Goal: Communication & Community: Answer question/provide support

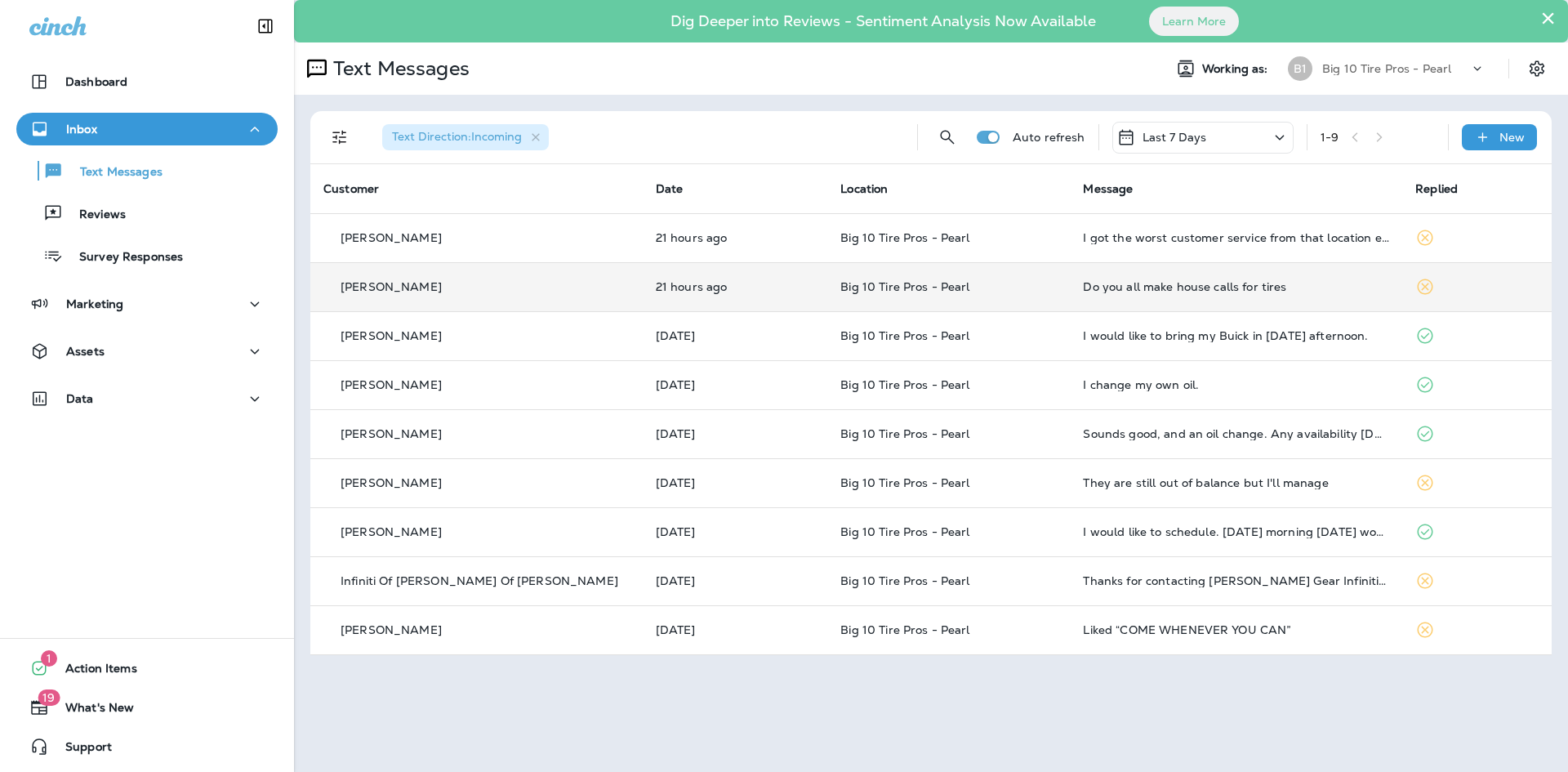
click at [1294, 301] on td "Do you all make house calls for tires" at bounding box center [1235, 286] width 333 height 49
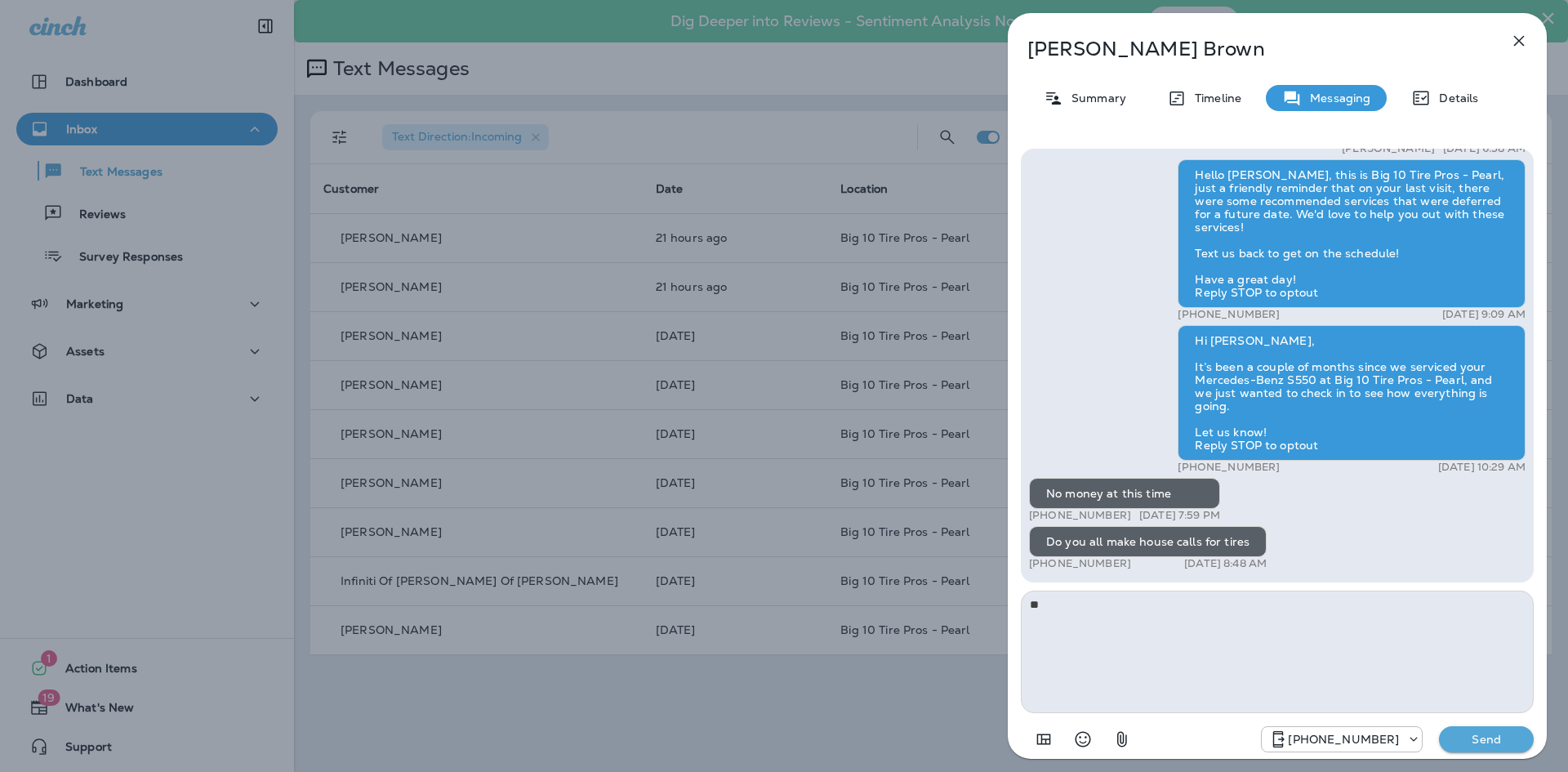
type textarea "*"
type textarea "**********"
click at [1490, 740] on p "Send" at bounding box center [1486, 739] width 68 height 15
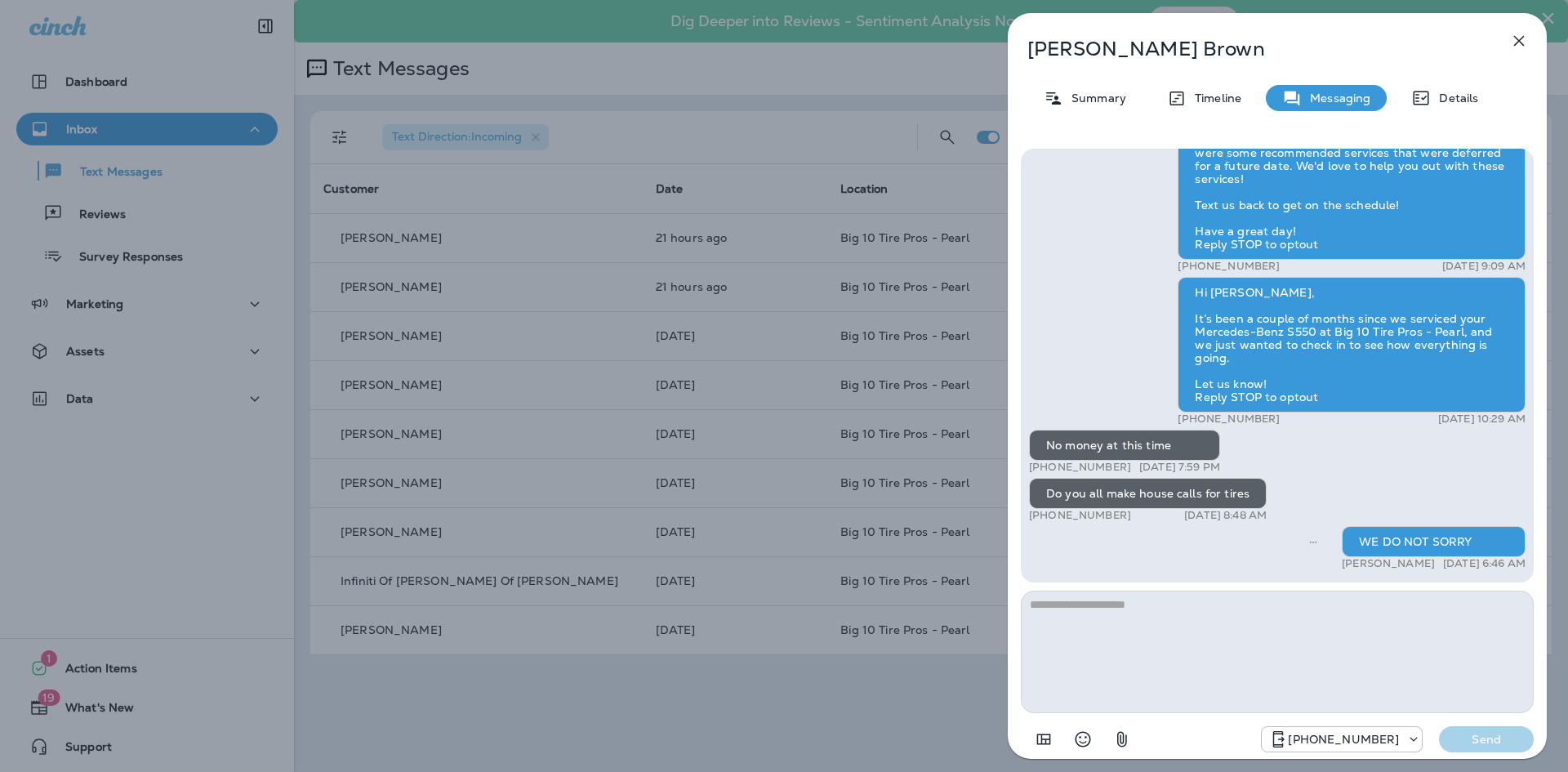
click at [1515, 48] on icon "button" at bounding box center [1519, 40] width 20 height 20
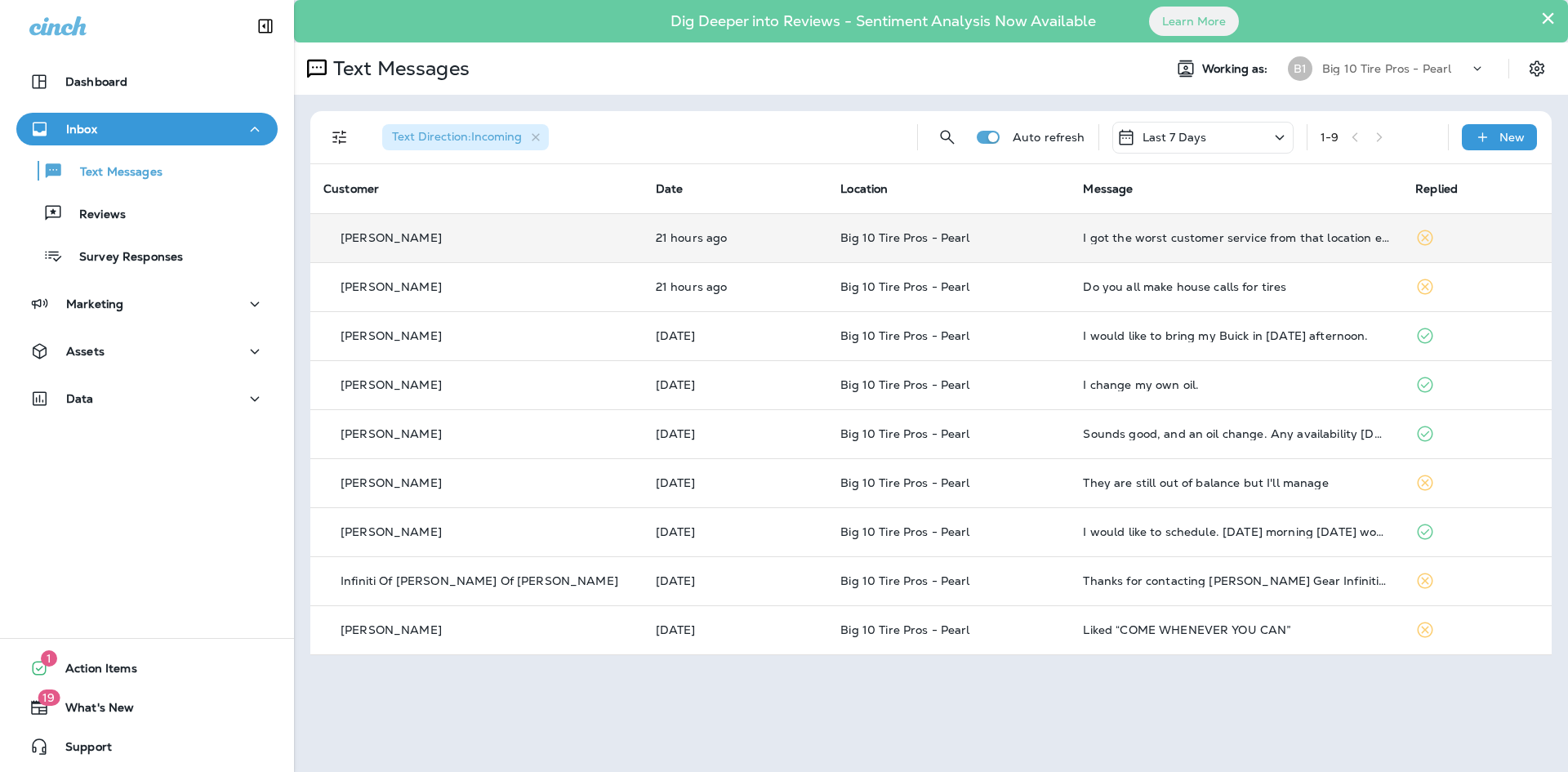
click at [1284, 248] on td "I got the worst customer service from that location ever. It would take an act …" at bounding box center [1235, 237] width 333 height 49
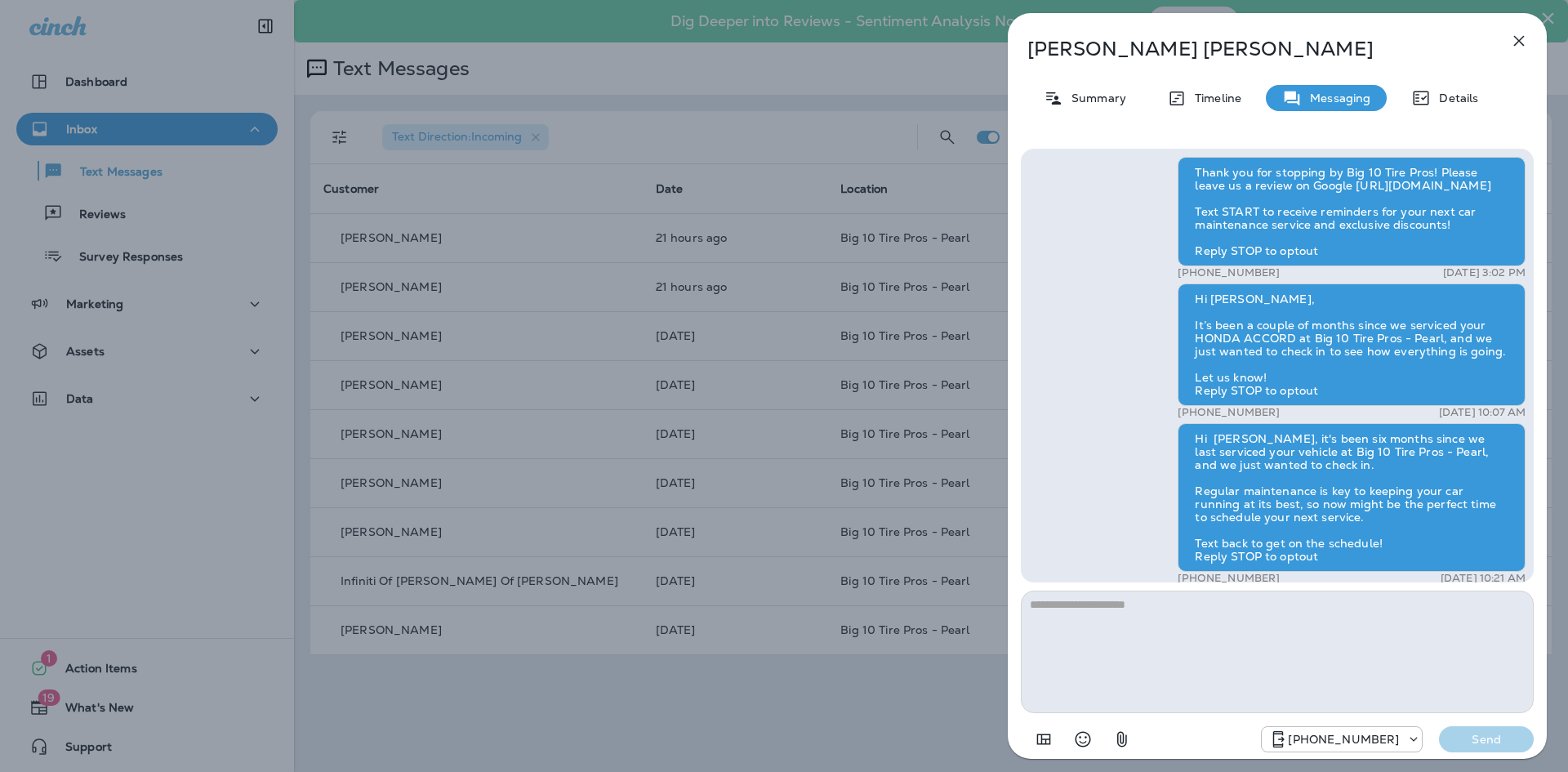
scroll to position [-1062, 0]
click at [1519, 45] on icon "button" at bounding box center [1519, 40] width 20 height 20
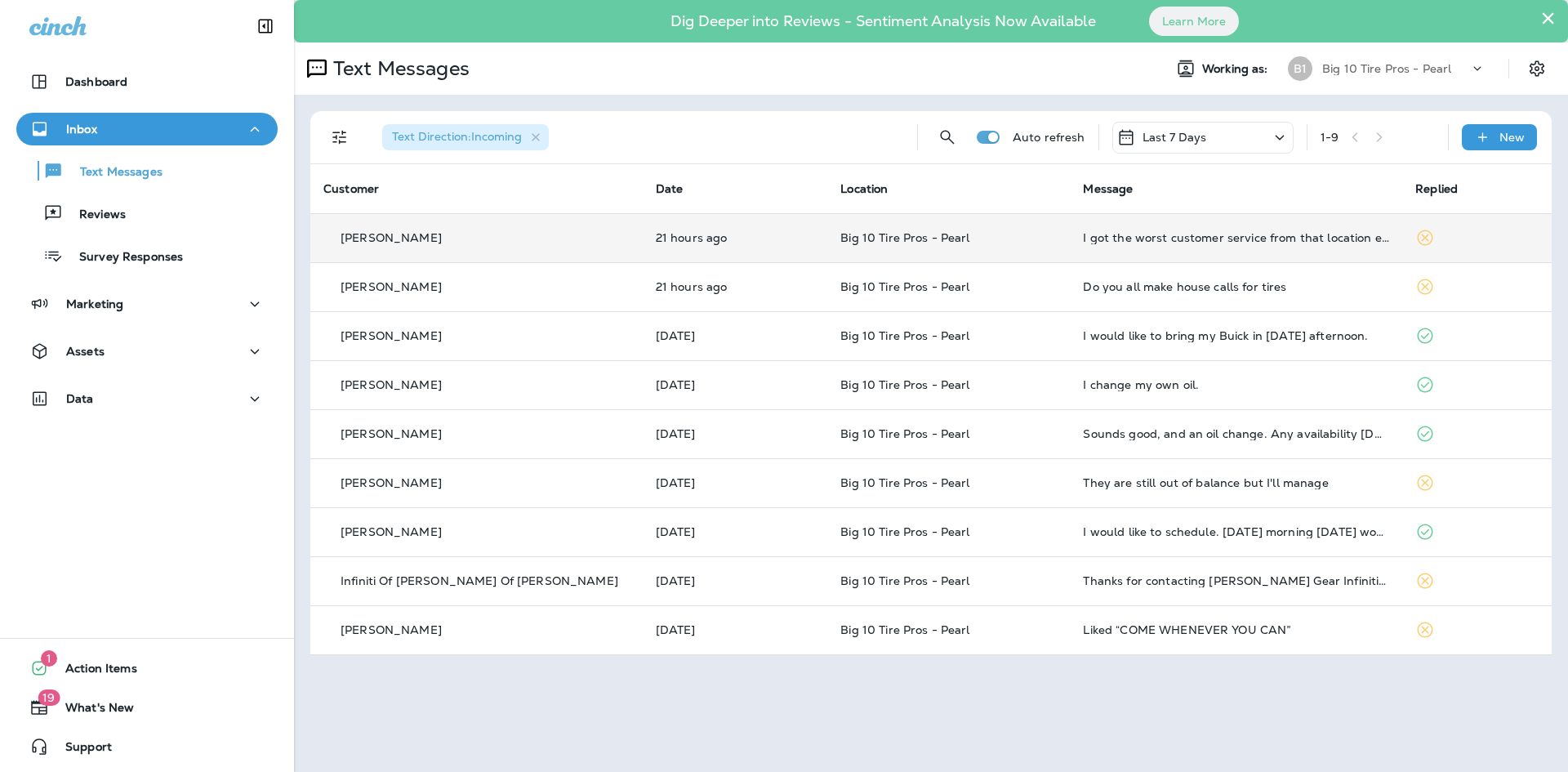
click at [1350, 252] on td "I got the worst customer service from that location ever. It would take an act …" at bounding box center [1235, 237] width 333 height 49
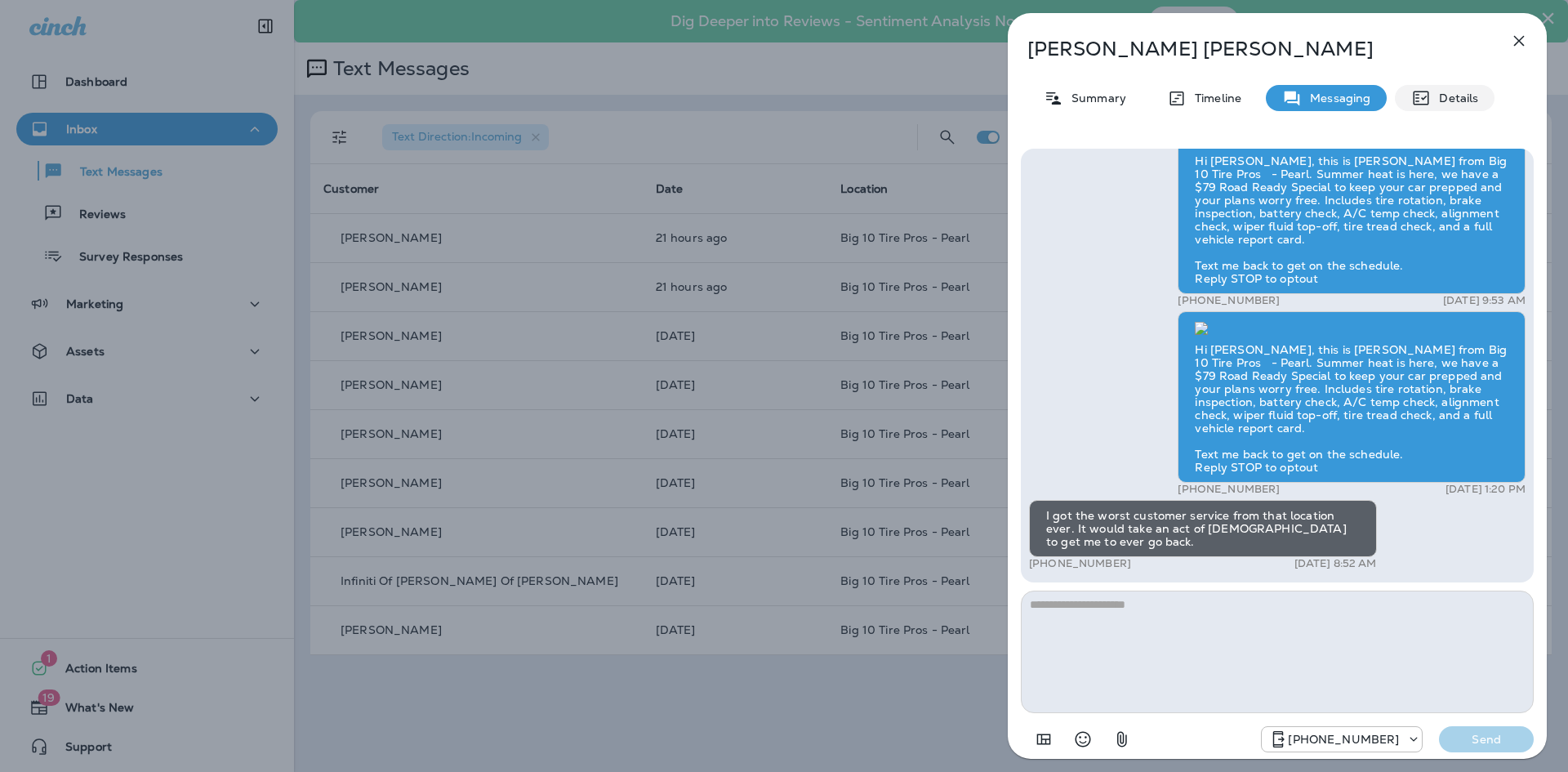
click at [1425, 95] on icon at bounding box center [1420, 97] width 20 height 20
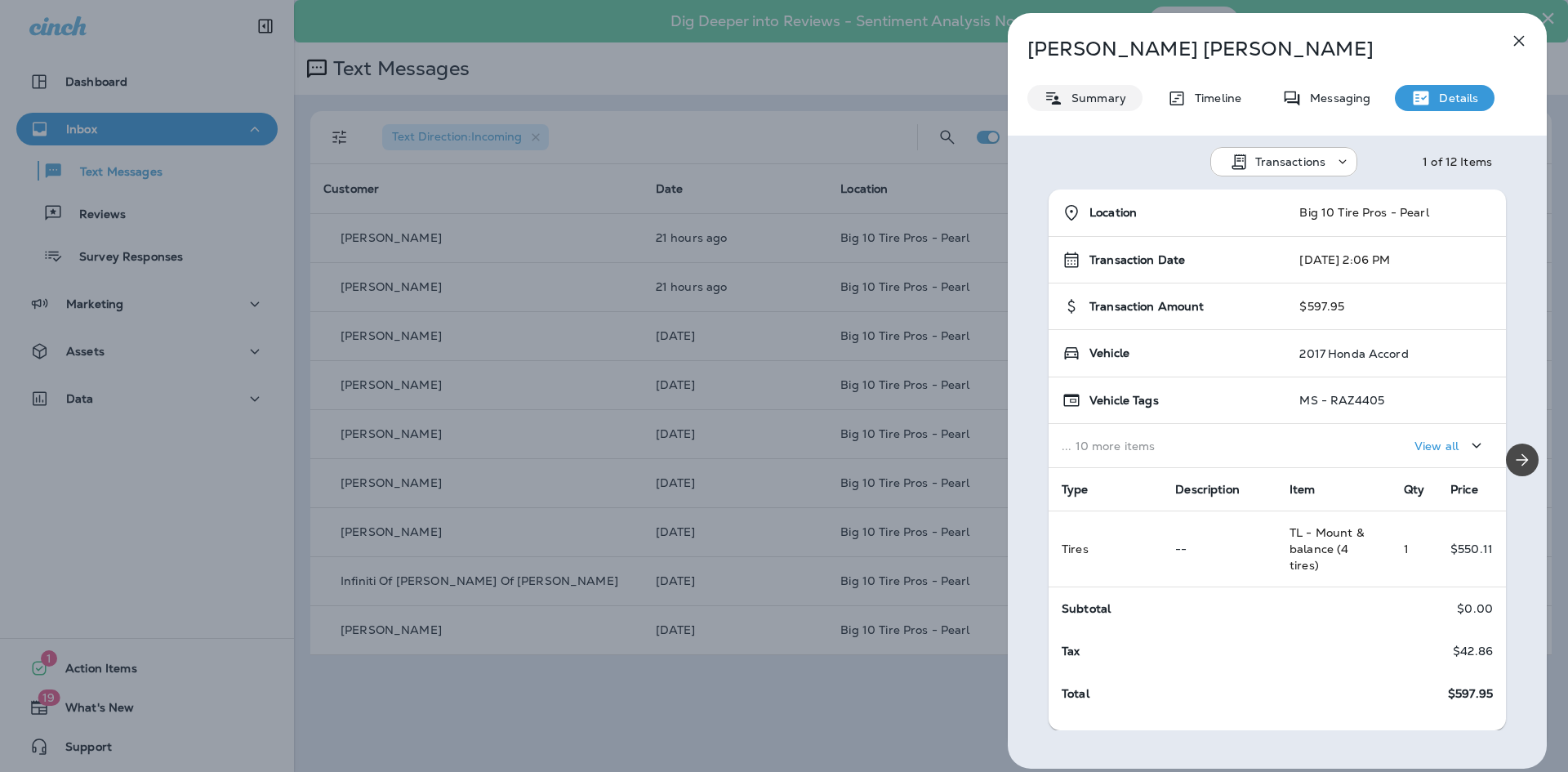
click at [1091, 104] on p "Summary" at bounding box center [1095, 97] width 63 height 13
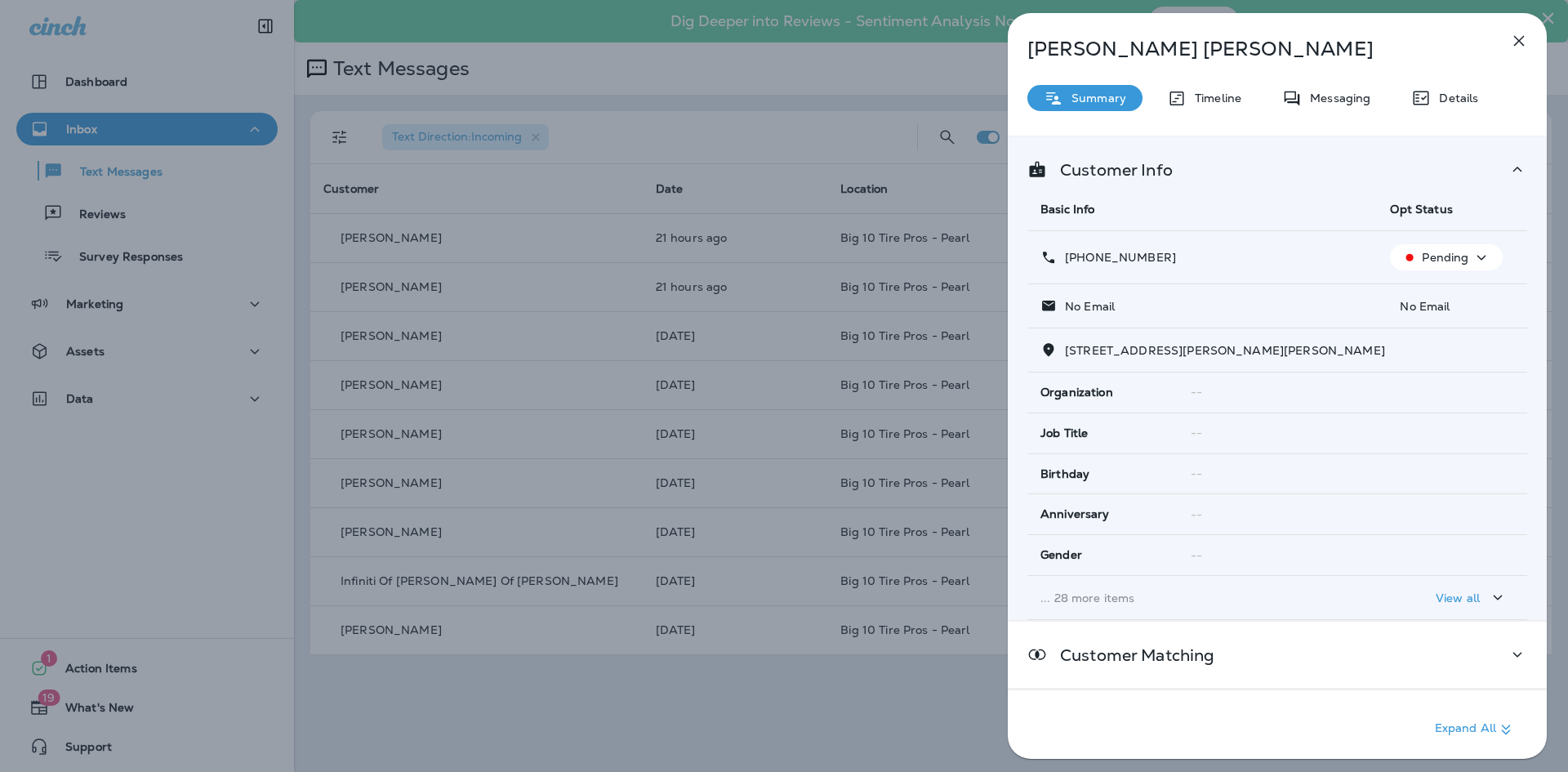
click at [1421, 258] on p "Pending" at bounding box center [1444, 257] width 47 height 13
click at [1420, 299] on p "Opt out" at bounding box center [1437, 296] width 44 height 13
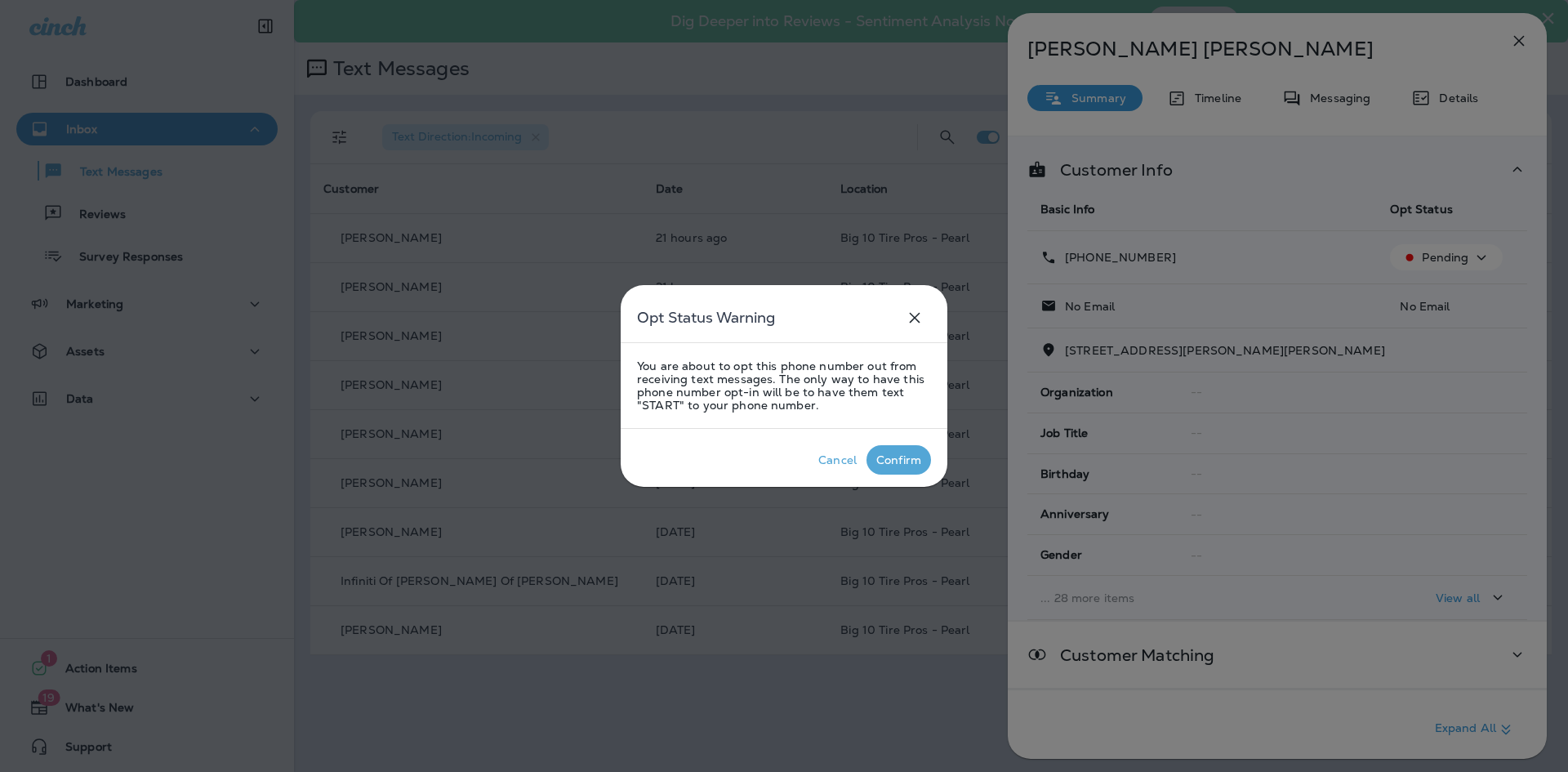
click at [897, 460] on div "Confirm" at bounding box center [898, 459] width 45 height 13
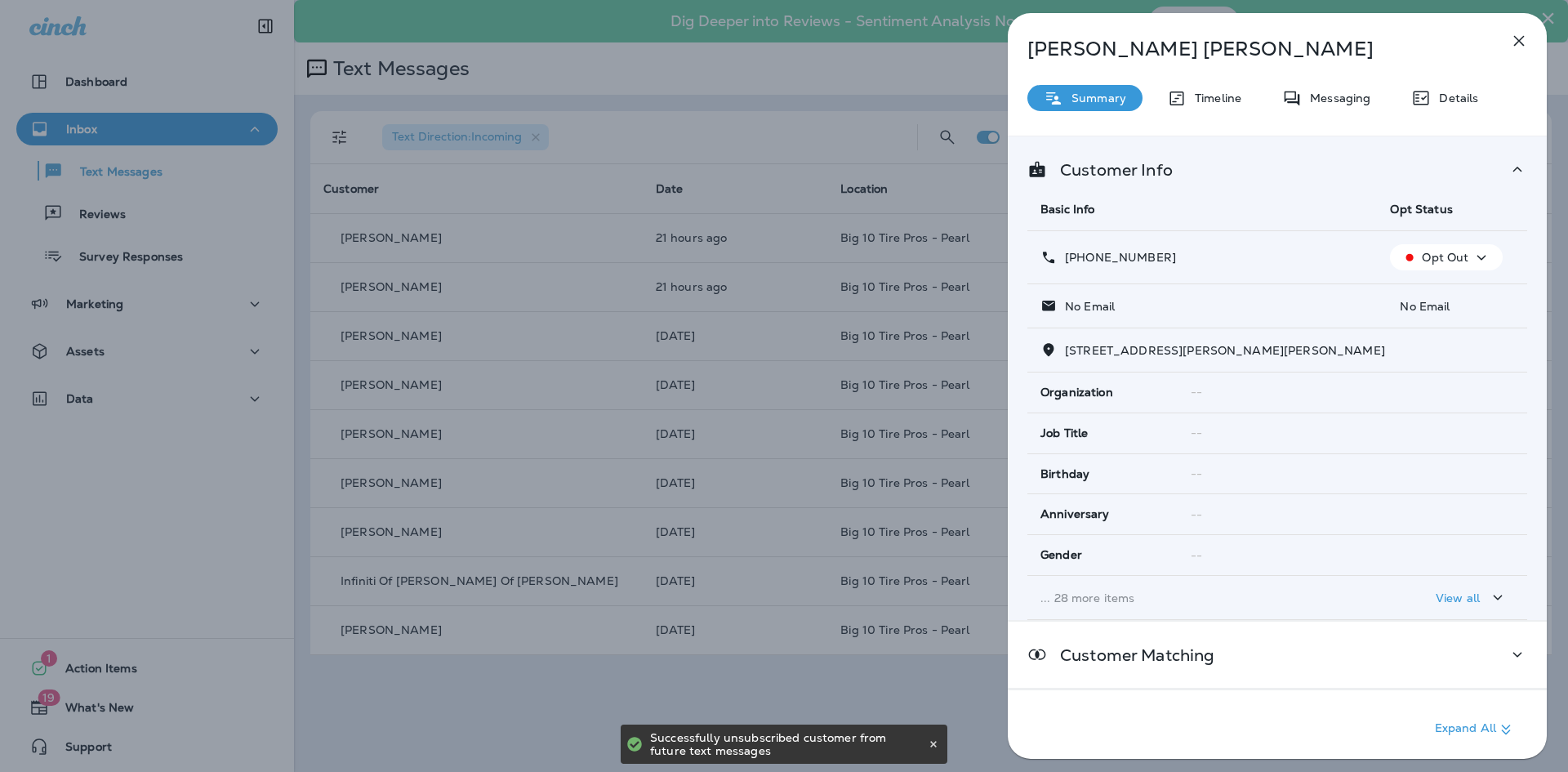
click at [1511, 39] on icon "button" at bounding box center [1519, 40] width 20 height 20
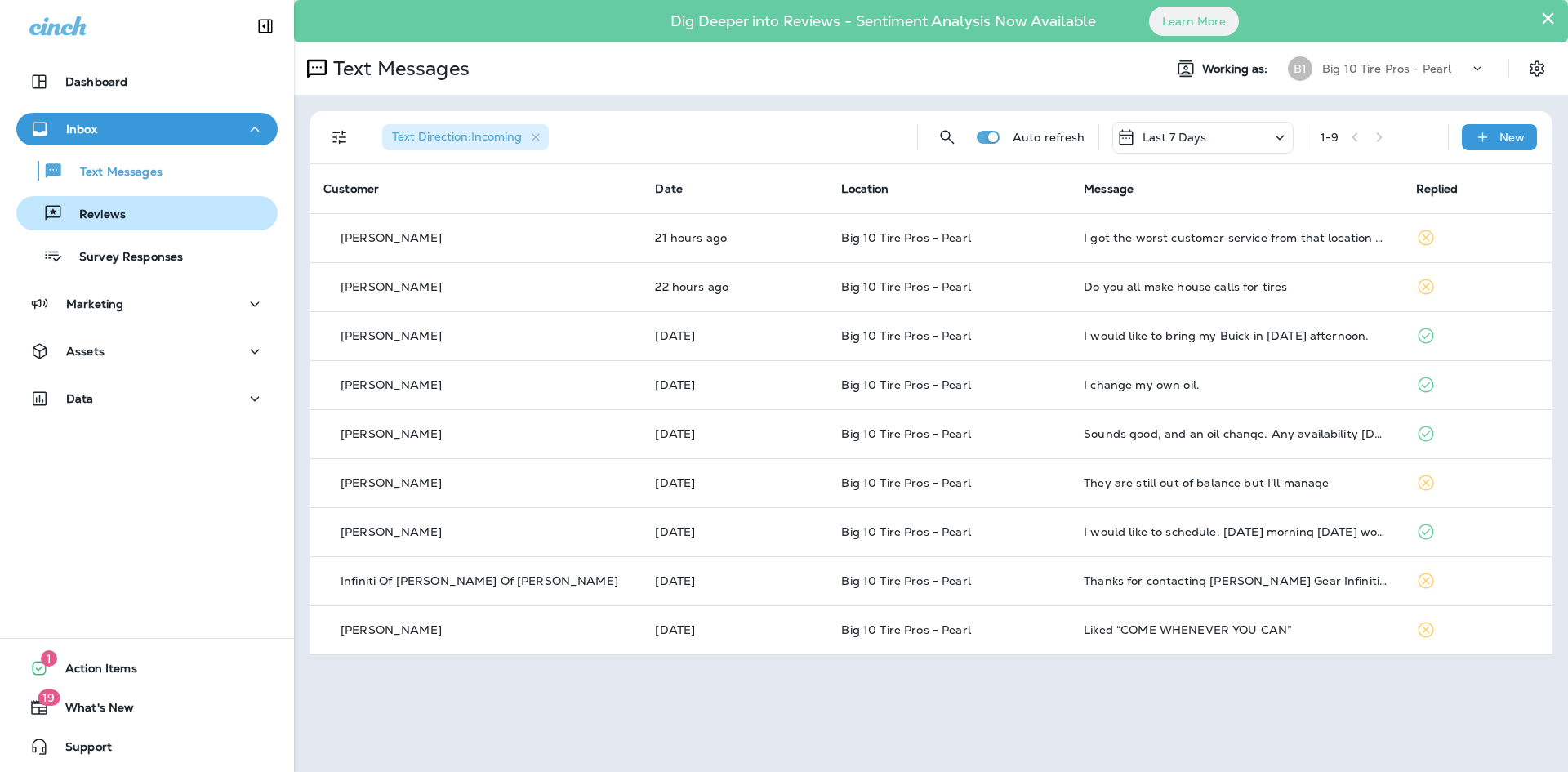
click at [95, 222] on p "Reviews" at bounding box center [95, 215] width 63 height 15
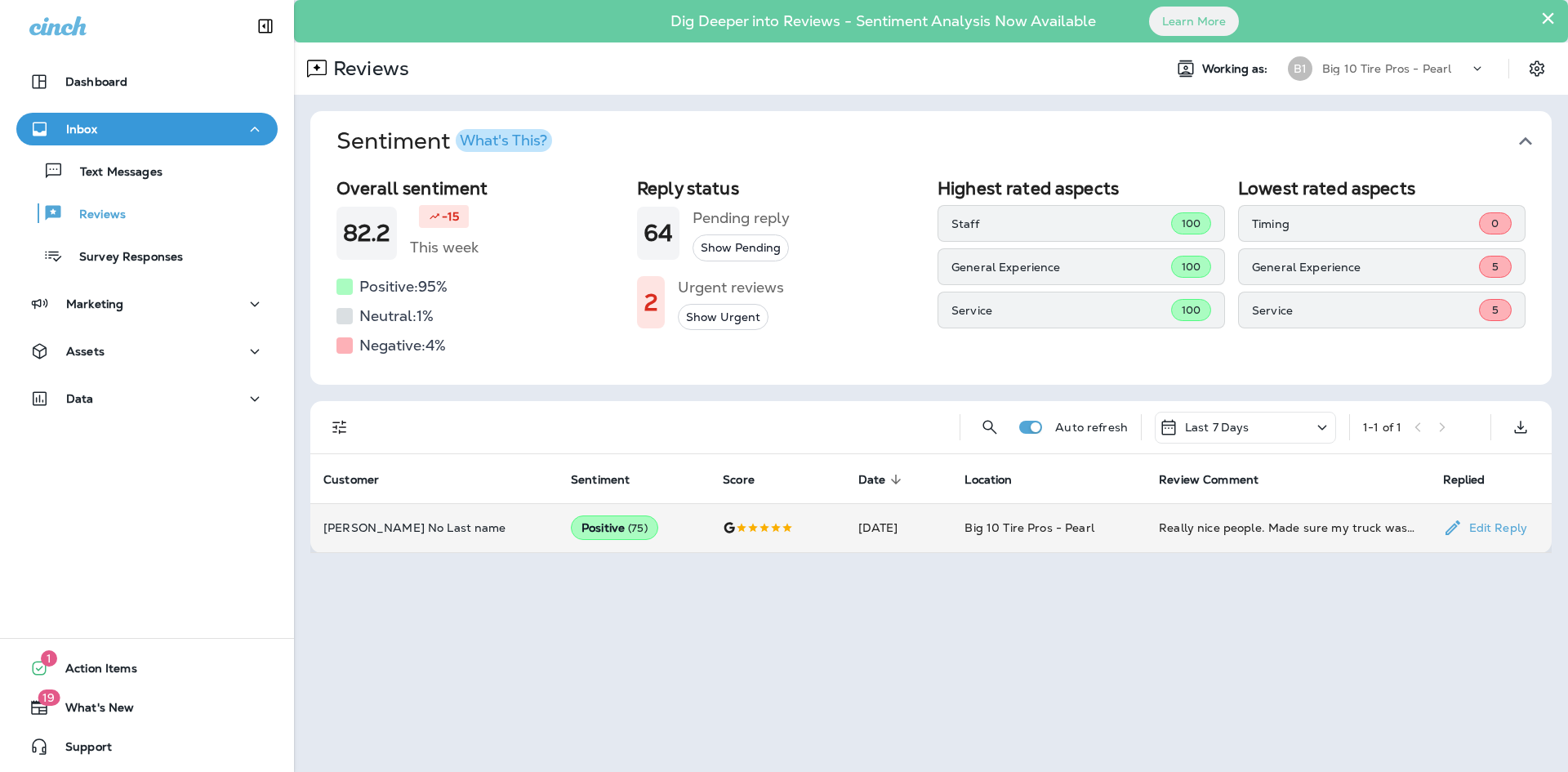
click at [570, 528] on div "Positive ( 75 )" at bounding box center [614, 527] width 87 height 25
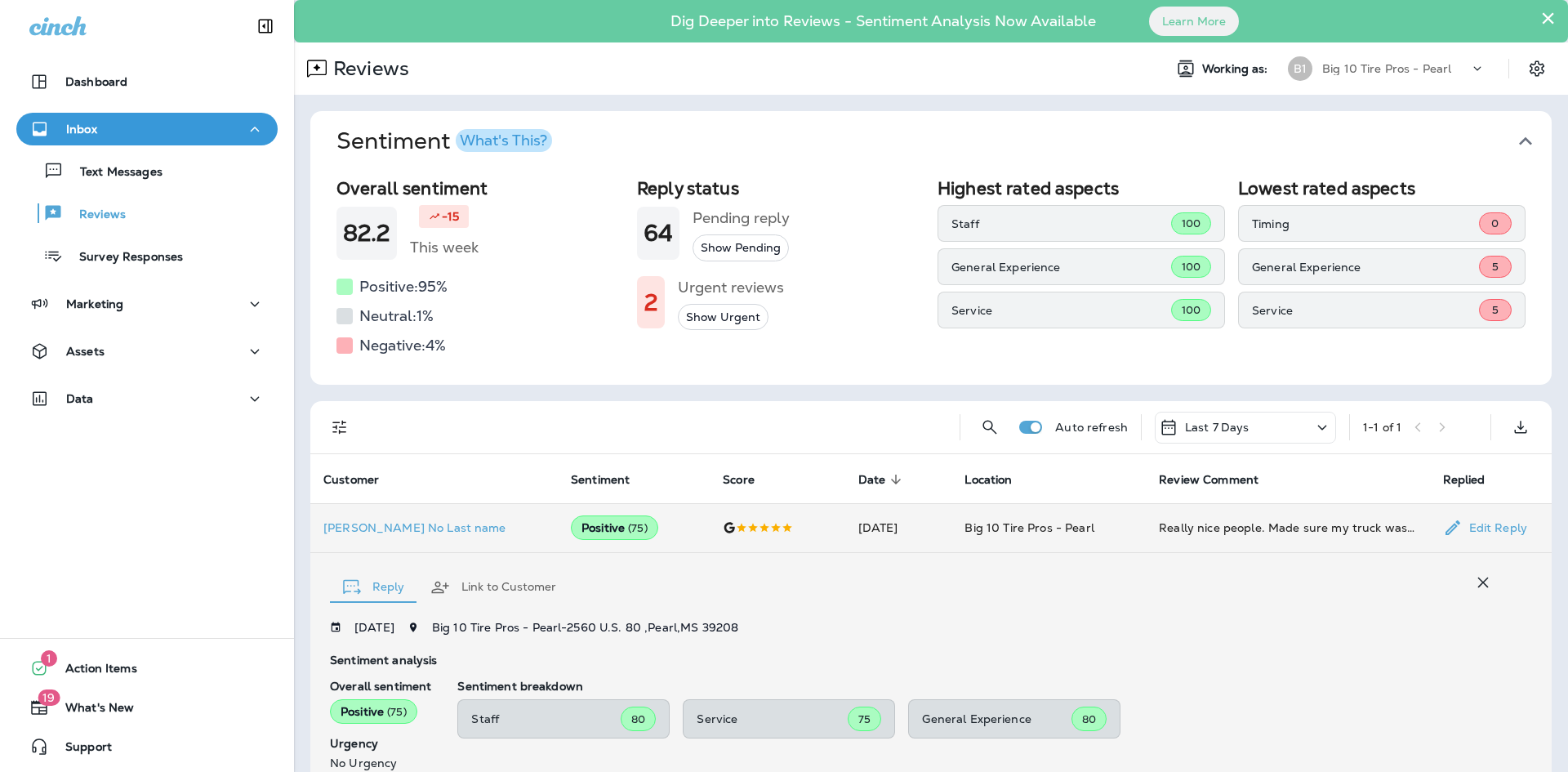
scroll to position [278, 0]
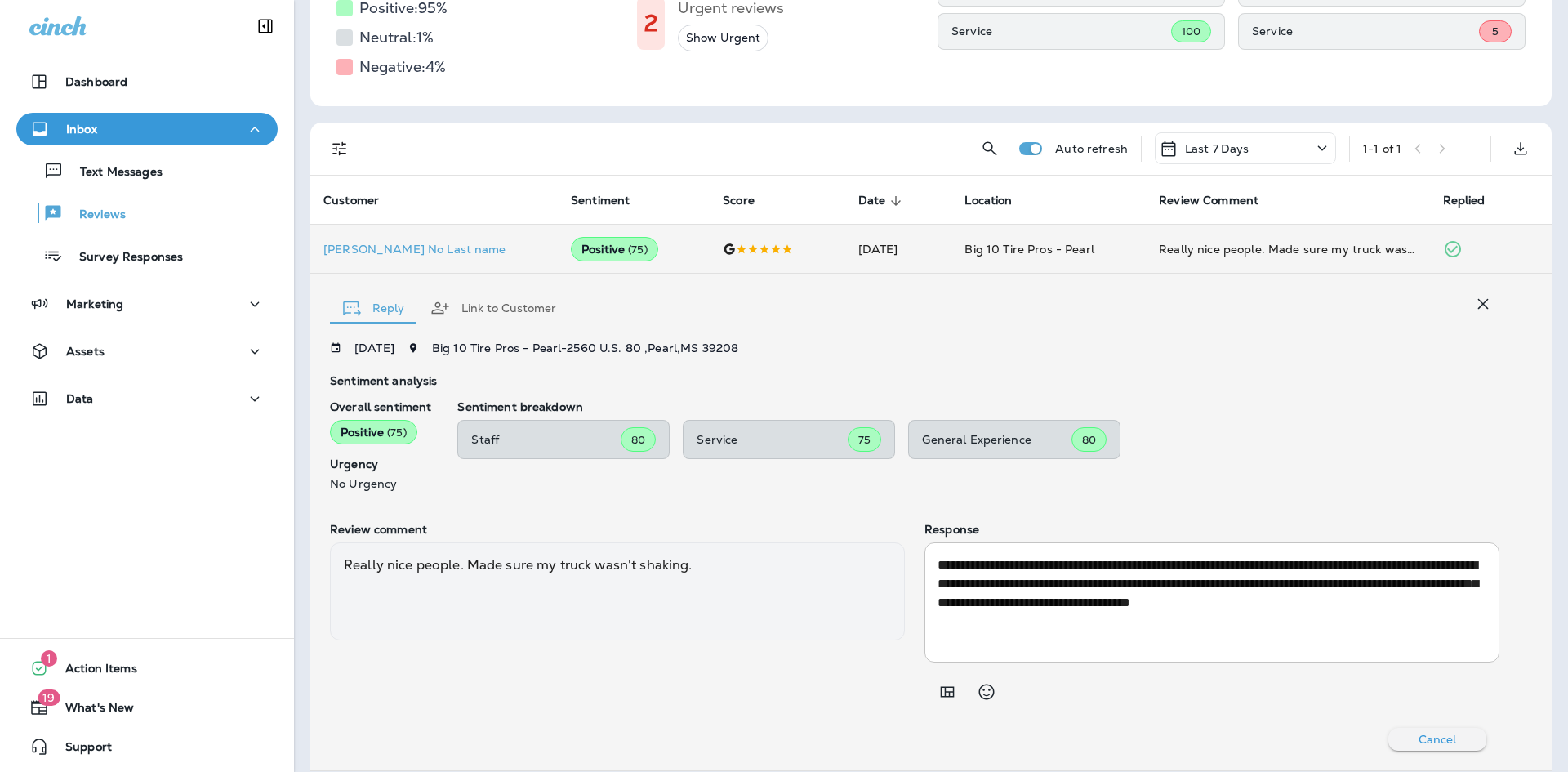
click at [1315, 147] on icon at bounding box center [1322, 148] width 20 height 20
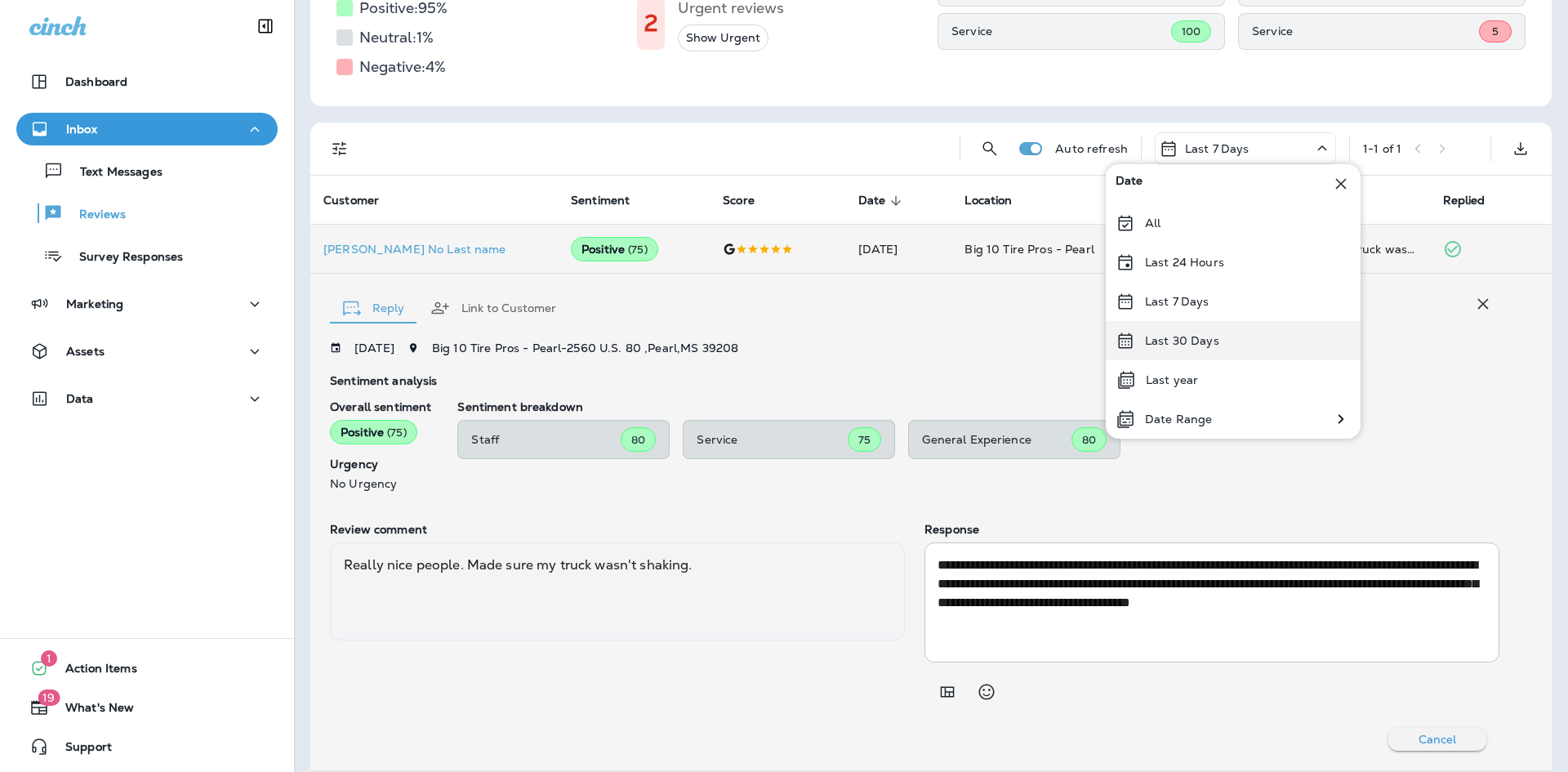
click at [1174, 340] on p "Last 30 Days" at bounding box center [1182, 340] width 74 height 13
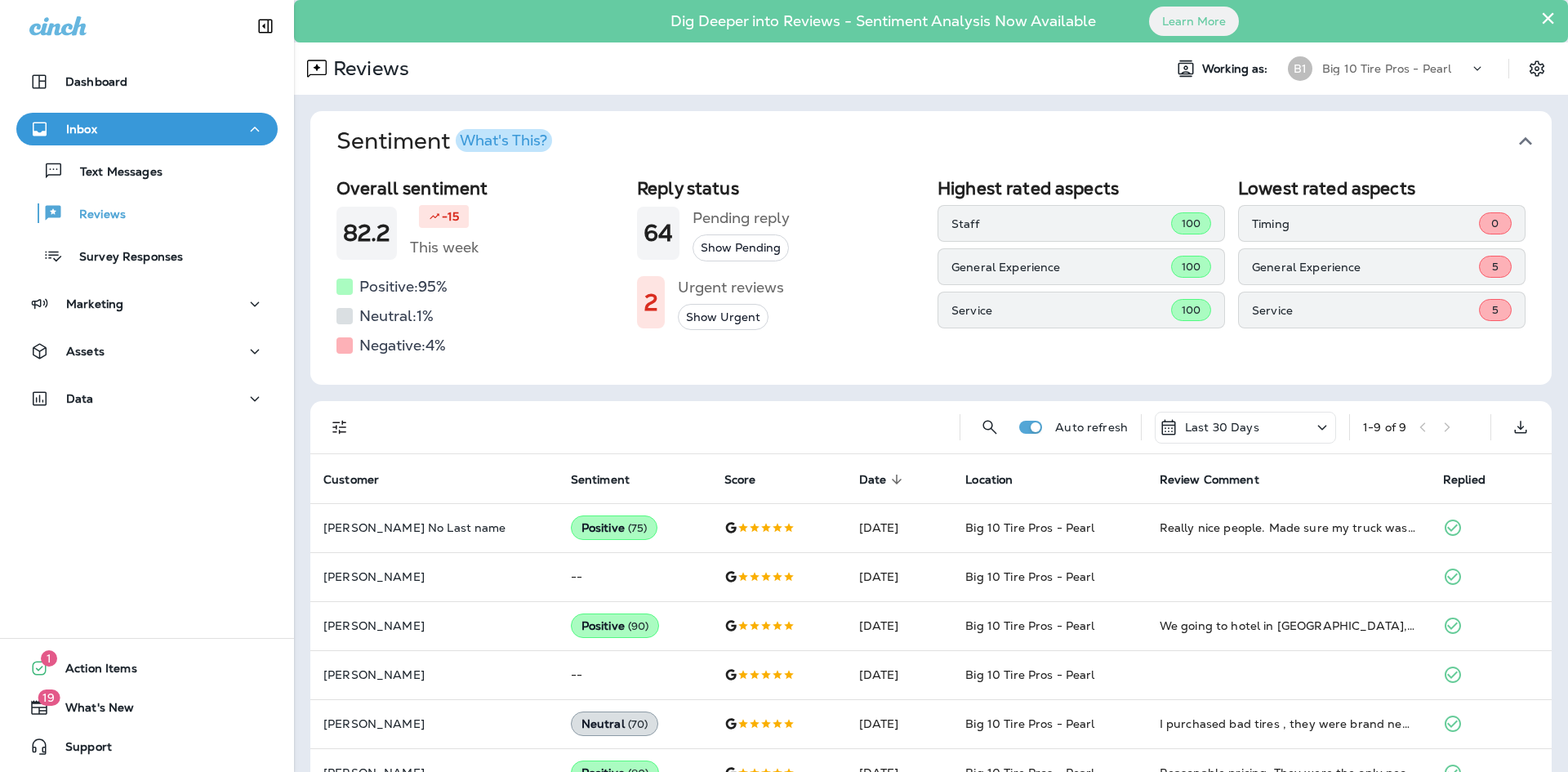
click at [1211, 431] on p "Last 30 Days" at bounding box center [1221, 427] width 74 height 13
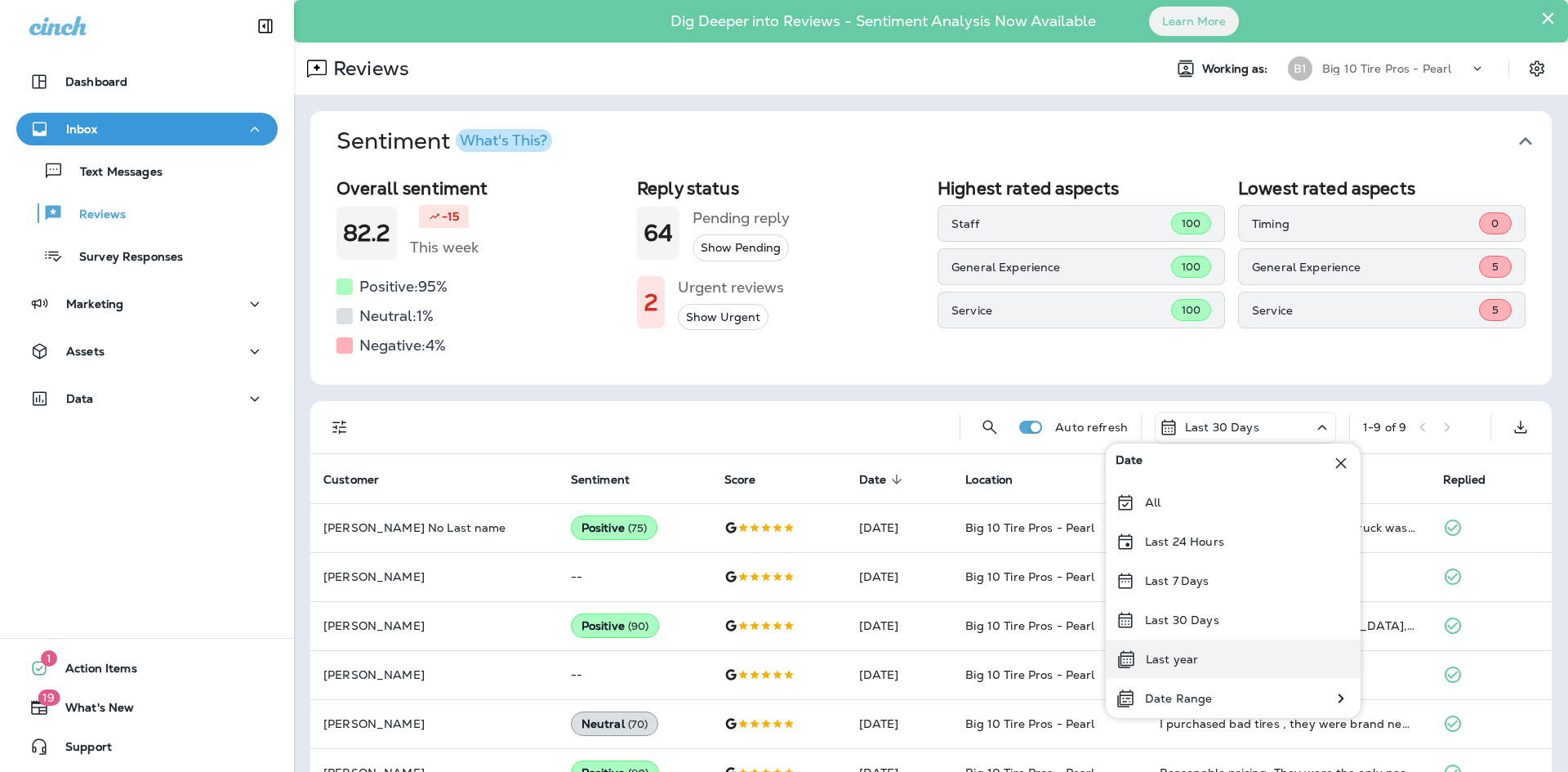
click at [1166, 665] on p "Last year" at bounding box center [1171, 659] width 52 height 13
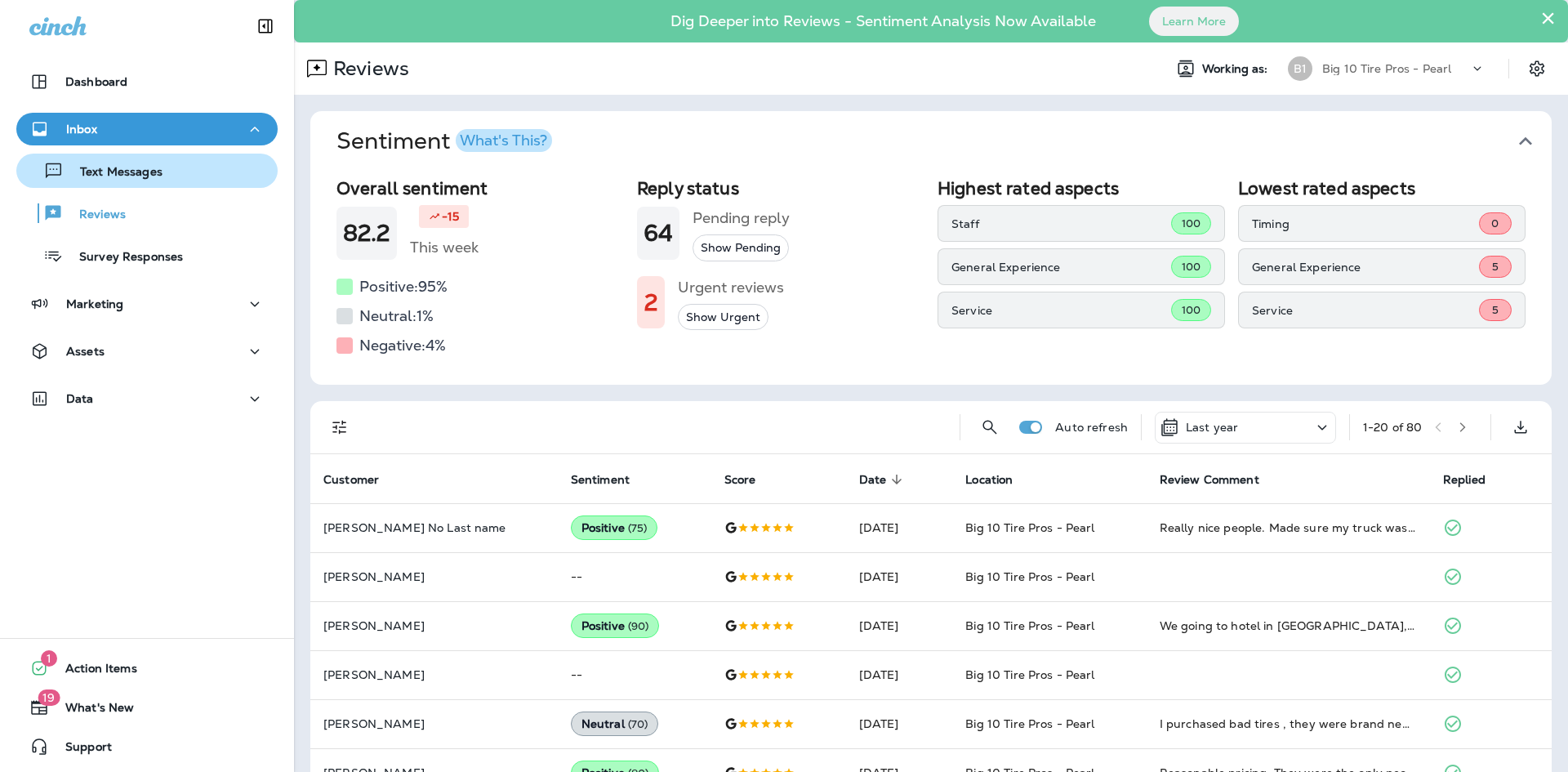
click at [94, 173] on p "Text Messages" at bounding box center [113, 172] width 99 height 15
